Goal: Information Seeking & Learning: Learn about a topic

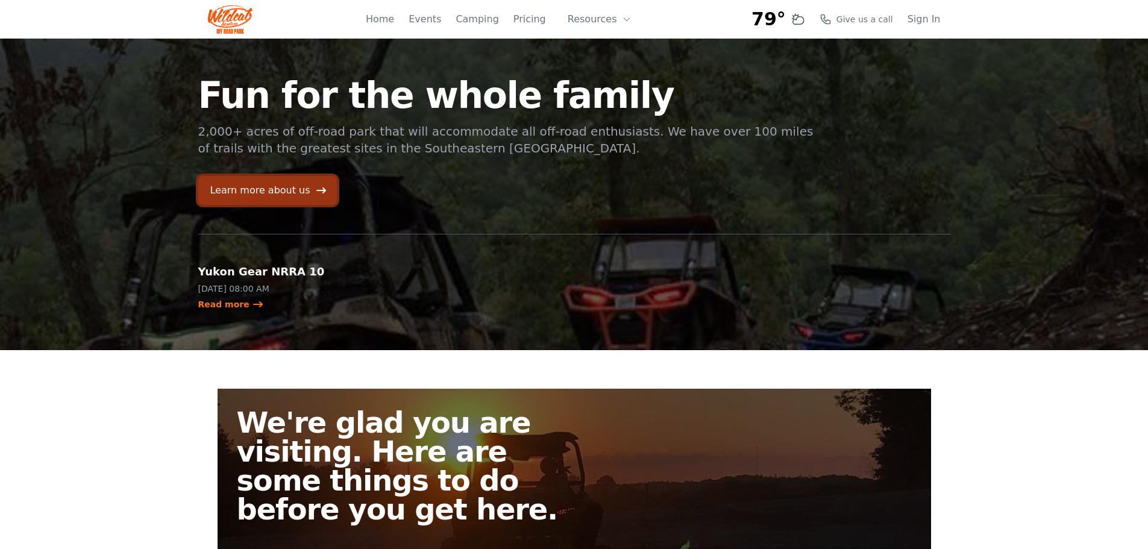
click at [280, 186] on link "Learn more about us" at bounding box center [267, 190] width 139 height 29
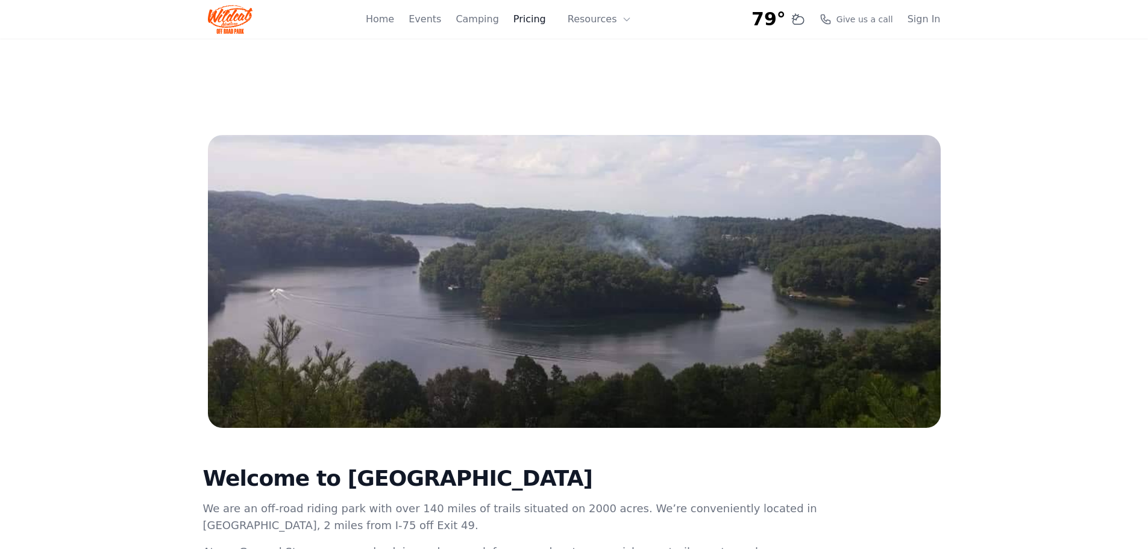
click at [536, 23] on link "Pricing" at bounding box center [530, 19] width 33 height 14
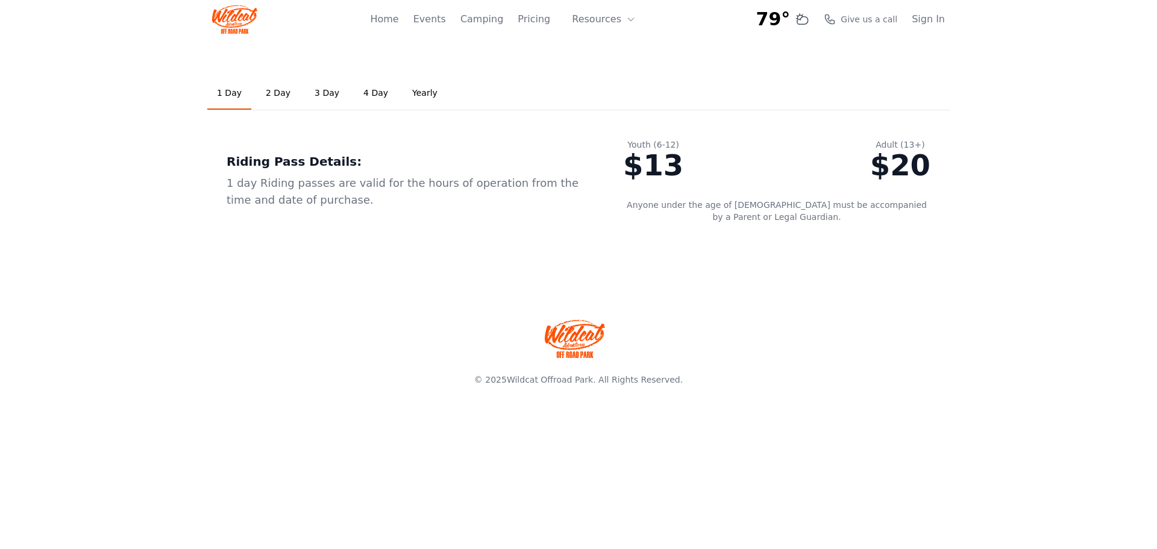
click at [274, 92] on link "2 Day" at bounding box center [278, 93] width 44 height 33
click at [317, 93] on link "3 Day" at bounding box center [327, 93] width 44 height 33
click at [620, 24] on button "Resources" at bounding box center [604, 19] width 78 height 24
click at [718, 59] on div "1 Day 2 Day 3 Day 4 Day Yearly Riding Pass Details: 1 day Riding passes are val…" at bounding box center [578, 160] width 771 height 242
click at [436, 19] on link "Events" at bounding box center [429, 19] width 33 height 14
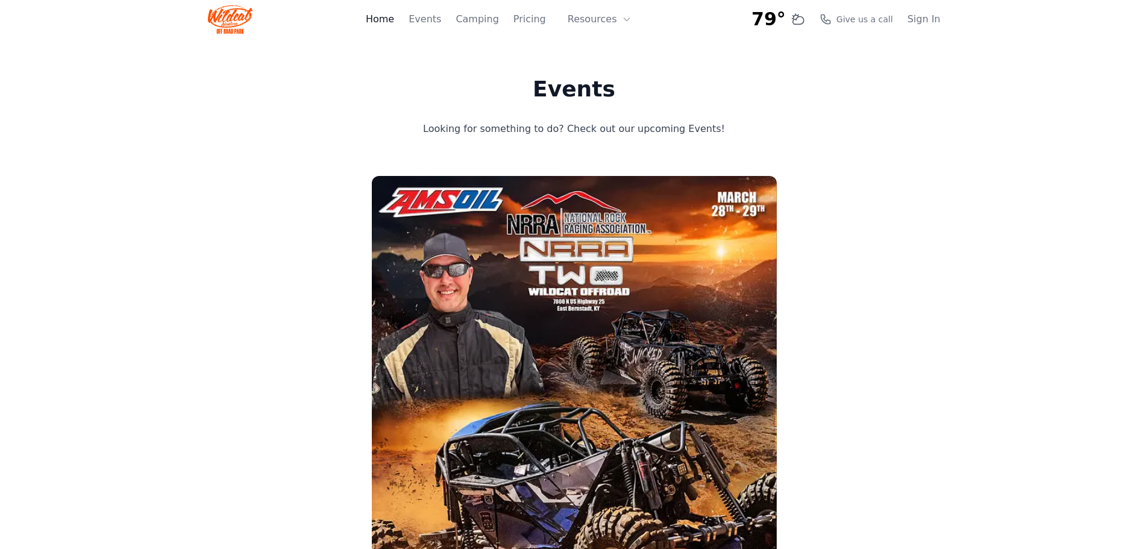
click at [391, 16] on link "Home" at bounding box center [380, 19] width 28 height 14
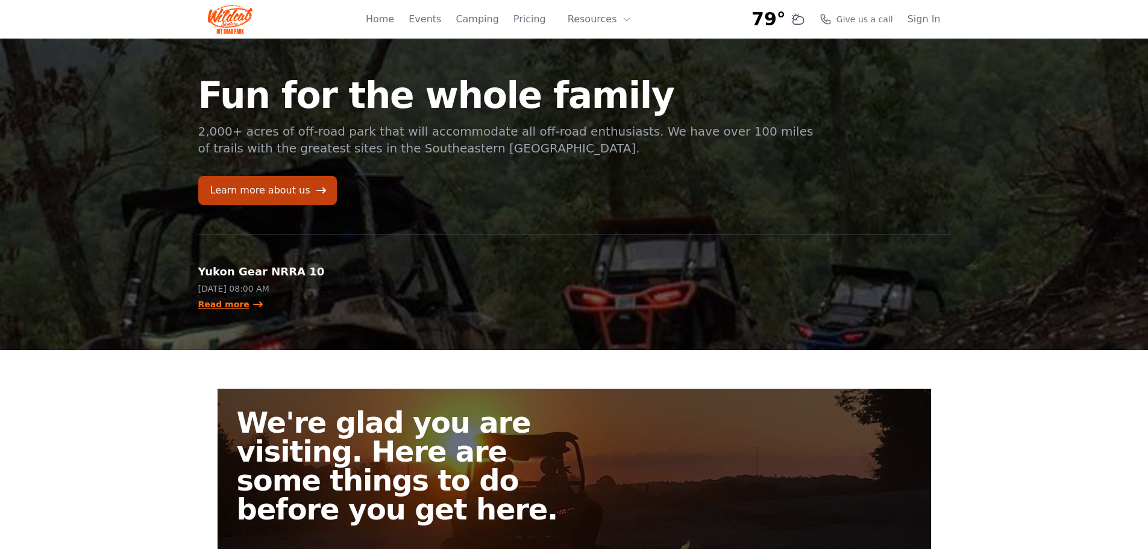
click at [222, 307] on link "Read more" at bounding box center [231, 304] width 66 height 12
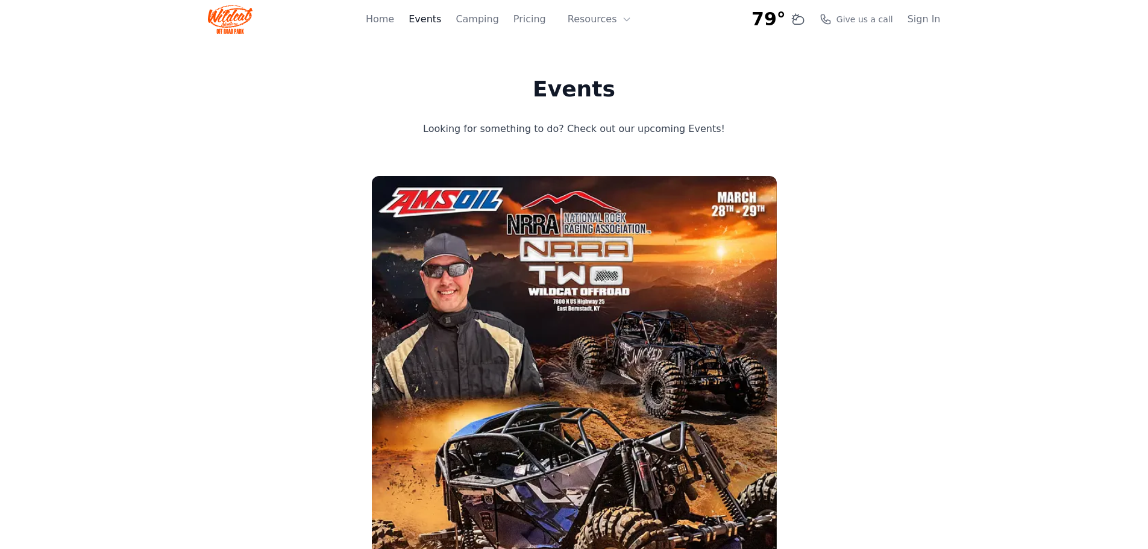
click at [436, 20] on link "Events" at bounding box center [425, 19] width 33 height 14
click at [629, 18] on icon at bounding box center [627, 19] width 10 height 10
click at [610, 53] on link "About" at bounding box center [619, 50] width 116 height 22
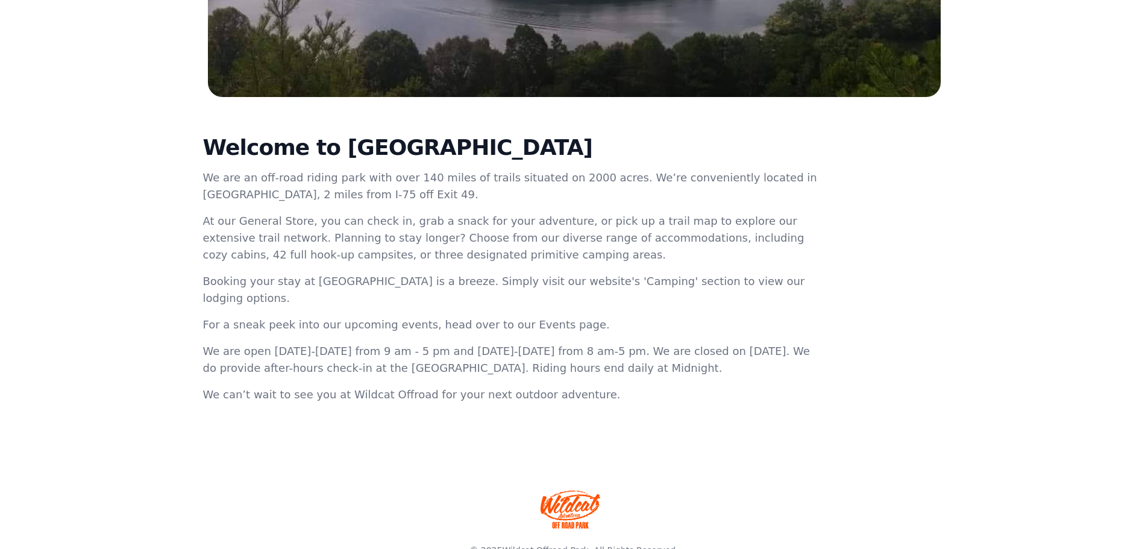
scroll to position [347, 0]
